Goal: Task Accomplishment & Management: Manage account settings

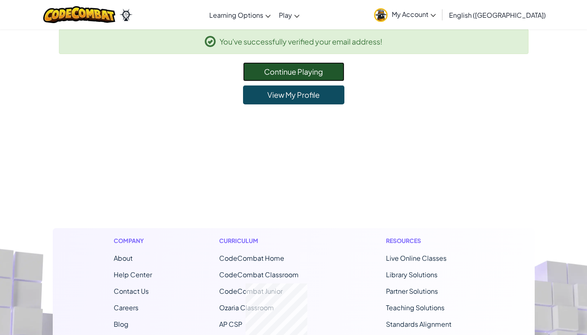
click at [298, 66] on link "Continue Playing" at bounding box center [293, 71] width 101 height 19
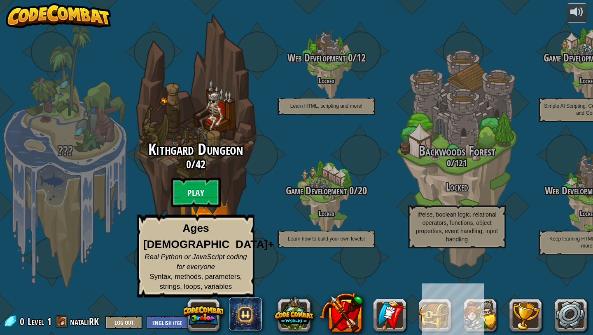
click at [202, 207] on btn "Play" at bounding box center [195, 193] width 49 height 30
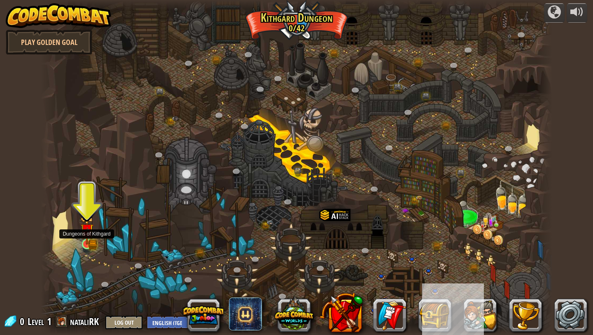
click at [90, 243] on img at bounding box center [86, 230] width 13 height 29
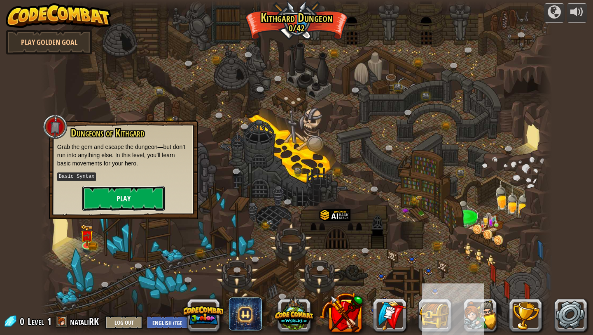
click at [110, 198] on button "Play" at bounding box center [123, 198] width 82 height 25
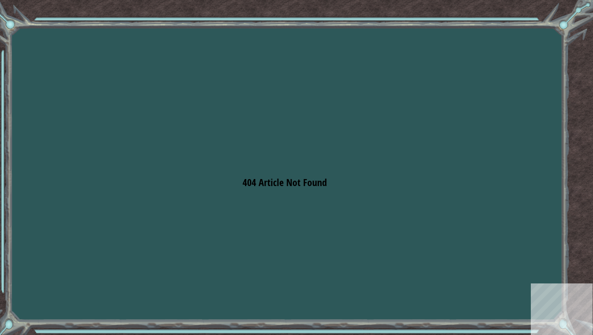
click at [262, 185] on span "404 Article Not Found" at bounding box center [285, 182] width 84 height 13
drag, startPoint x: 262, startPoint y: 185, endPoint x: 309, endPoint y: 183, distance: 47.0
click at [309, 183] on span "404 Article Not Found" at bounding box center [285, 182] width 84 height 13
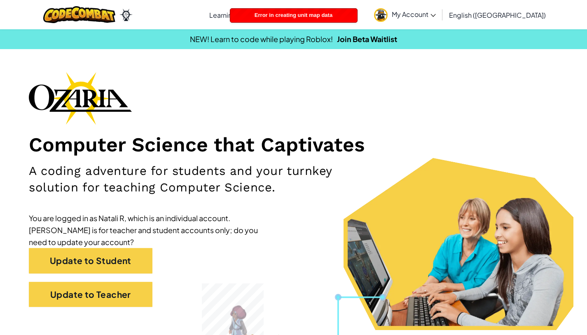
click at [440, 7] on link "My Account" at bounding box center [405, 15] width 70 height 26
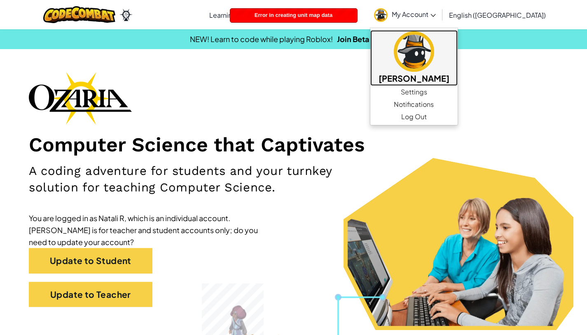
click at [434, 58] on img at bounding box center [414, 51] width 40 height 40
